Goal: Task Accomplishment & Management: Use online tool/utility

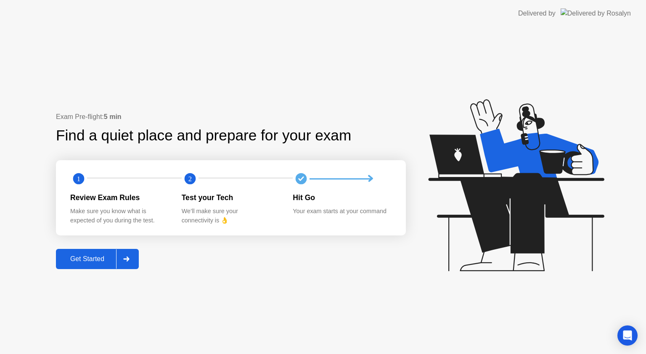
click at [87, 260] on div "Get Started" at bounding box center [87, 259] width 58 height 8
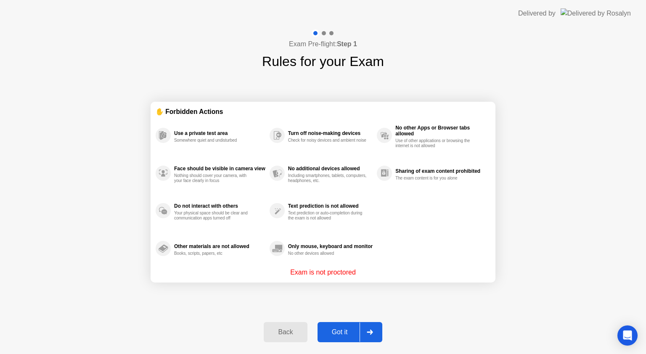
click at [339, 330] on div "Got it" at bounding box center [340, 333] width 40 height 8
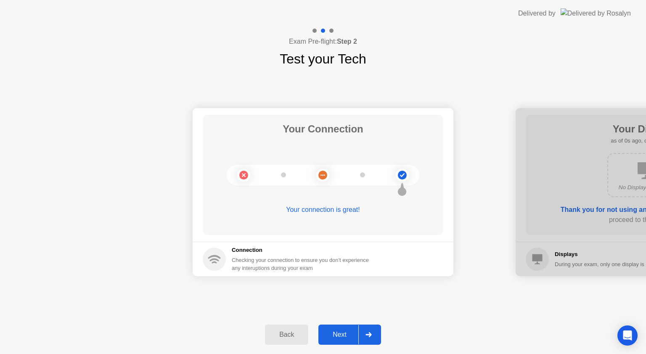
click at [339, 336] on div "Next" at bounding box center [339, 335] width 37 height 8
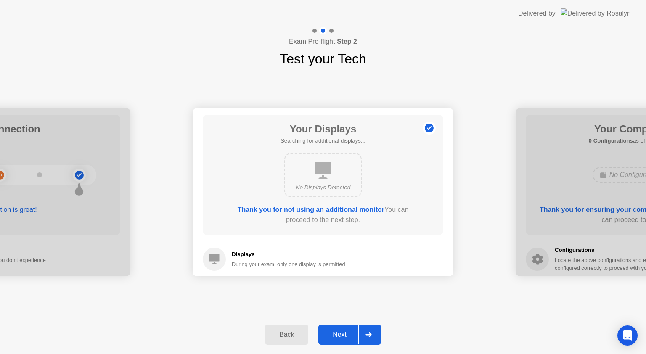
click at [339, 336] on div "Next" at bounding box center [339, 335] width 37 height 8
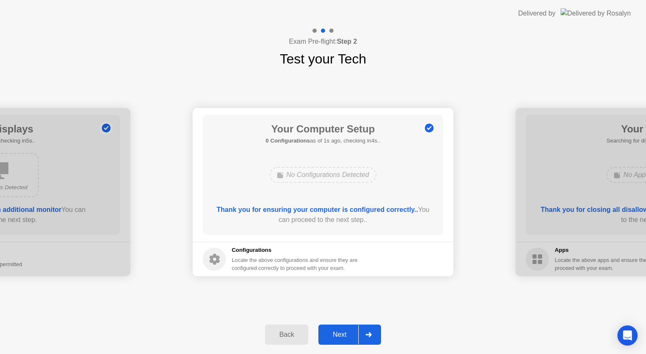
click at [339, 336] on div "Next" at bounding box center [339, 335] width 37 height 8
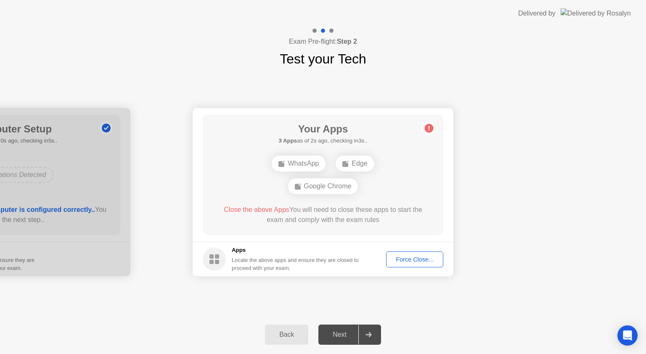
click at [403, 256] on div "Force Close..." at bounding box center [414, 259] width 51 height 7
click at [413, 261] on div "Force Close..." at bounding box center [414, 259] width 51 height 7
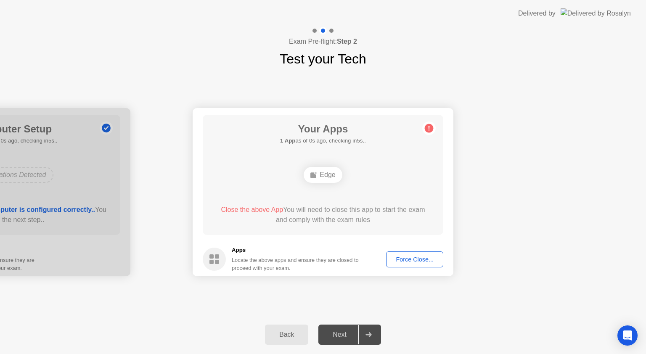
click at [411, 263] on div "Force Close..." at bounding box center [414, 259] width 51 height 7
click at [323, 180] on div "Edge" at bounding box center [323, 175] width 38 height 16
click at [425, 258] on div "Force Close..." at bounding box center [414, 259] width 51 height 7
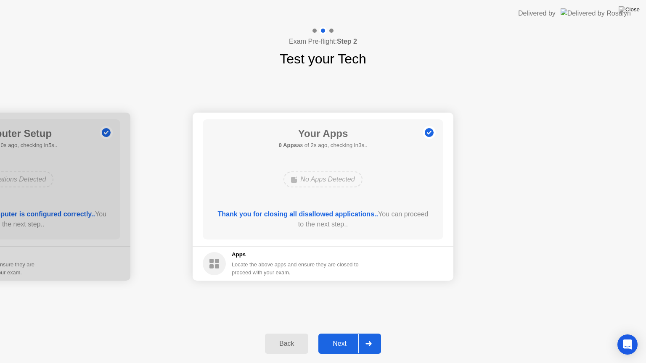
click at [336, 348] on div "Next" at bounding box center [339, 344] width 37 height 8
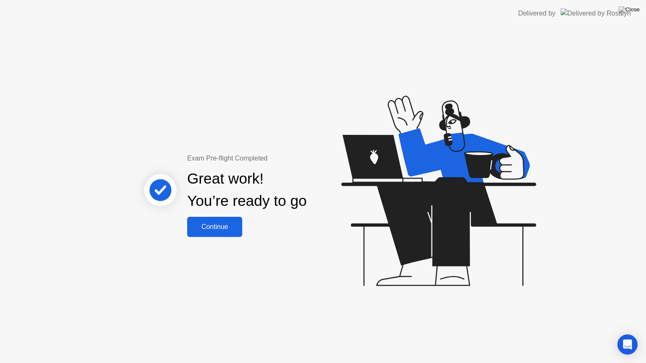
click at [222, 231] on div "Continue" at bounding box center [215, 227] width 50 height 8
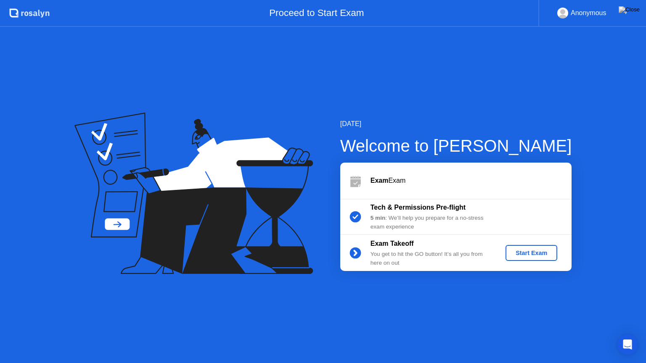
click at [532, 254] on div "Start Exam" at bounding box center [531, 253] width 45 height 7
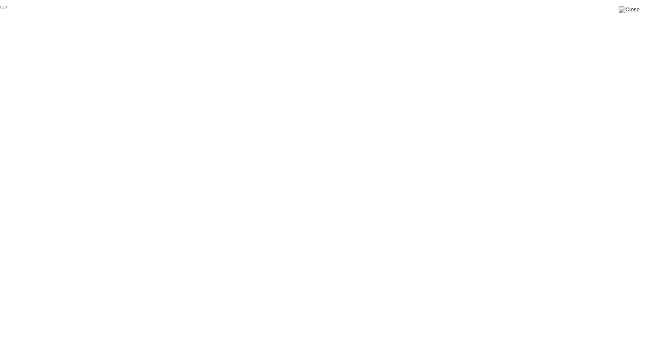
click div "End Proctoring Session"
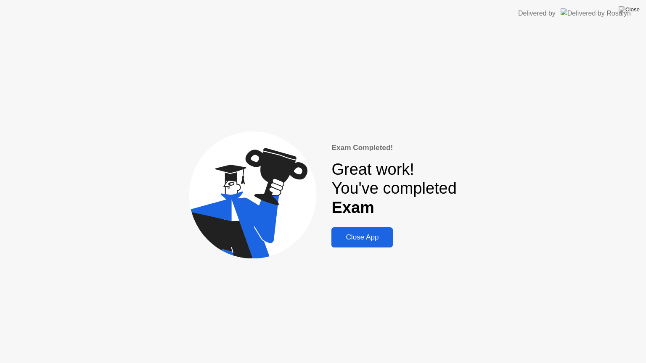
click at [371, 238] on div "Close App" at bounding box center [362, 237] width 56 height 8
